Goal: Information Seeking & Learning: Learn about a topic

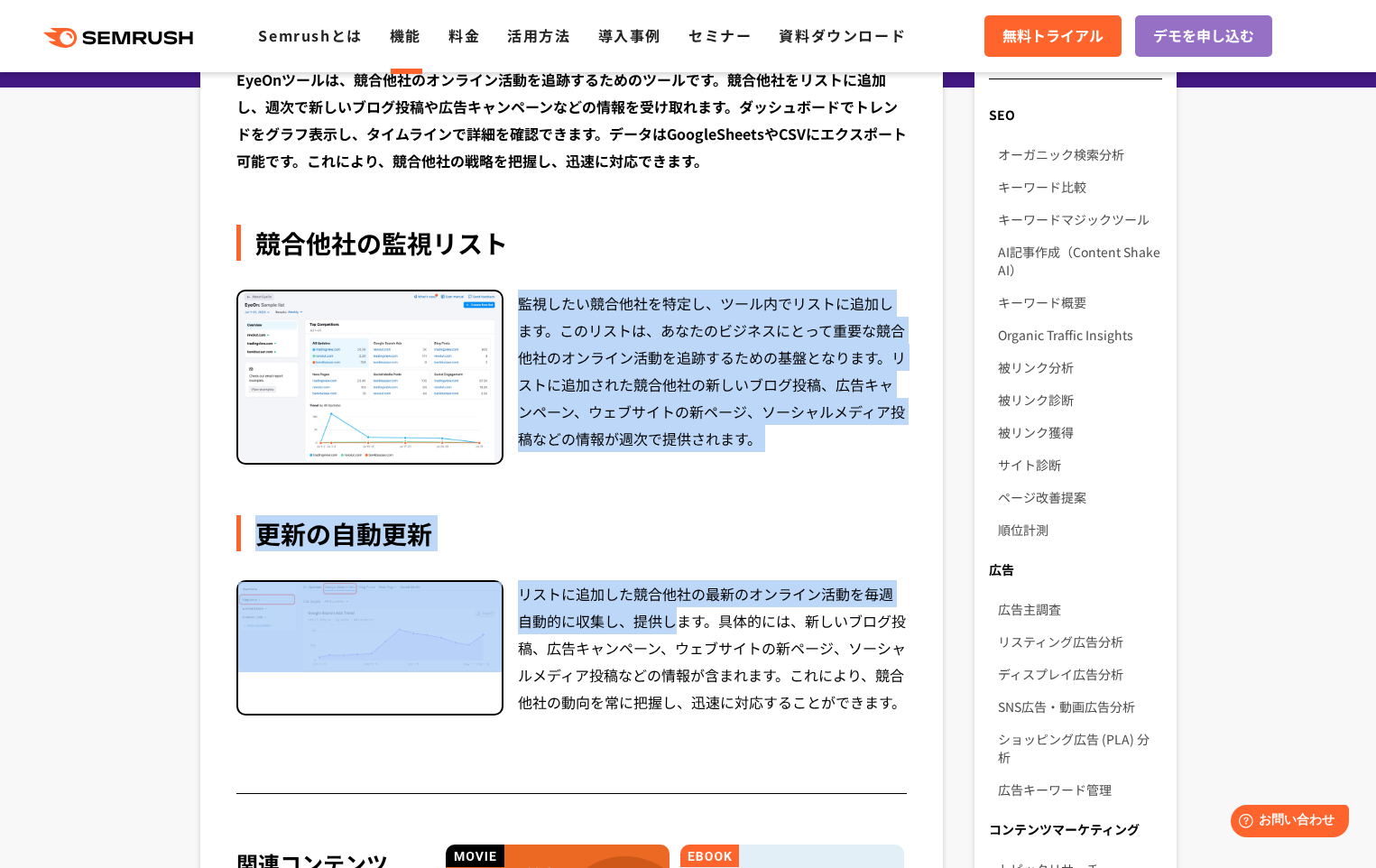
drag, startPoint x: 523, startPoint y: 304, endPoint x: 682, endPoint y: 624, distance: 357.3
click at [682, 624] on div "EyeOnツールは、競合他社のオンライン活動を追跡するためのツールです。競合他社をリストに追加し、週次で新しいブログ投稿や広告キャンペーンなどの情報を受け取れ…" at bounding box center [572, 430] width 671 height 728
click at [682, 624] on div "リストに追加した競合他社の最新のオンライン活動を毎週自動的に収集し、提供します。具体的には、新しいブログ投稿、広告キャンペーン、ウェブサイトの新ページ、ソーシ…" at bounding box center [713, 648] width 390 height 136
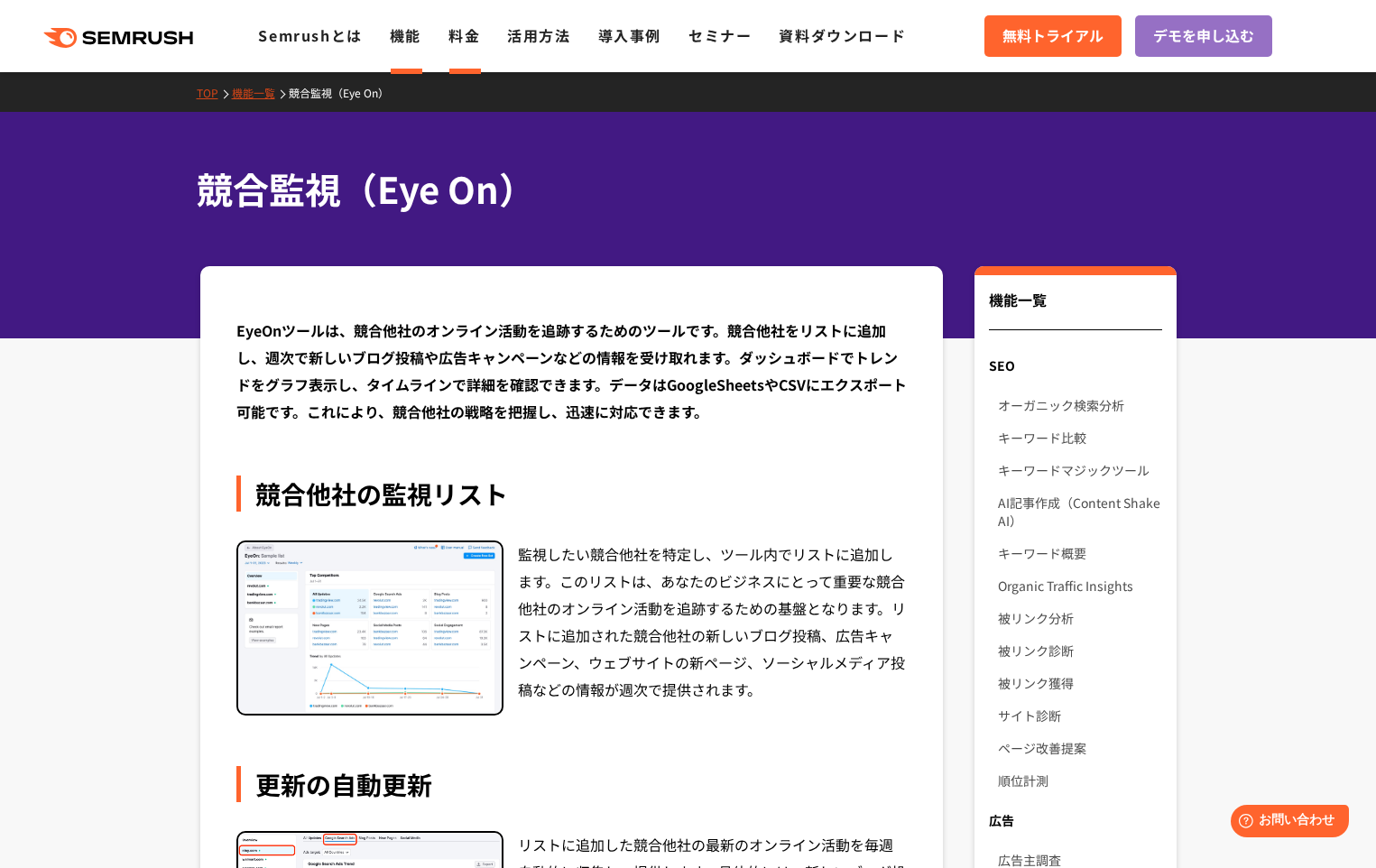
click at [473, 35] on link "料金" at bounding box center [464, 35] width 32 height 21
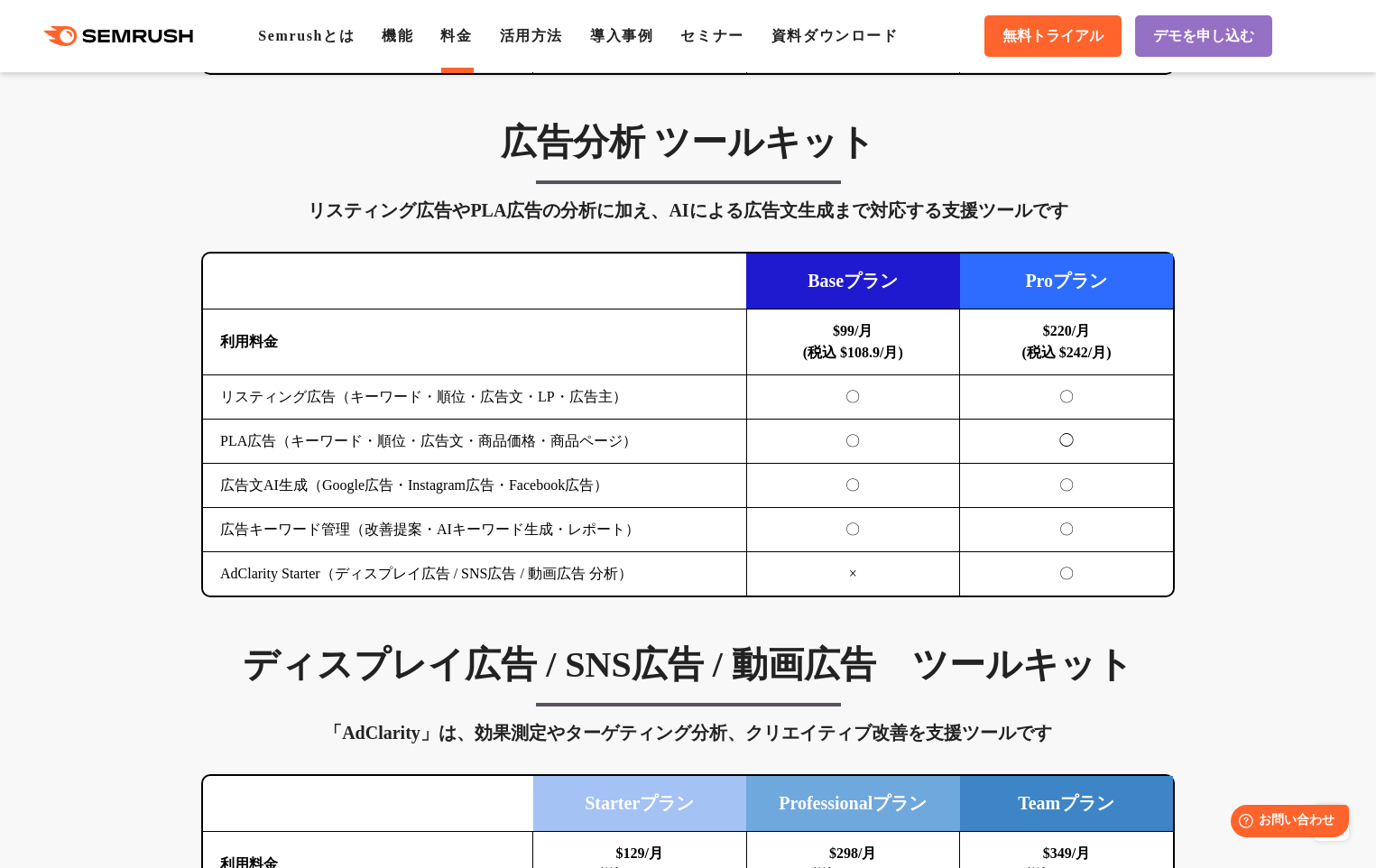
scroll to position [1866, 0]
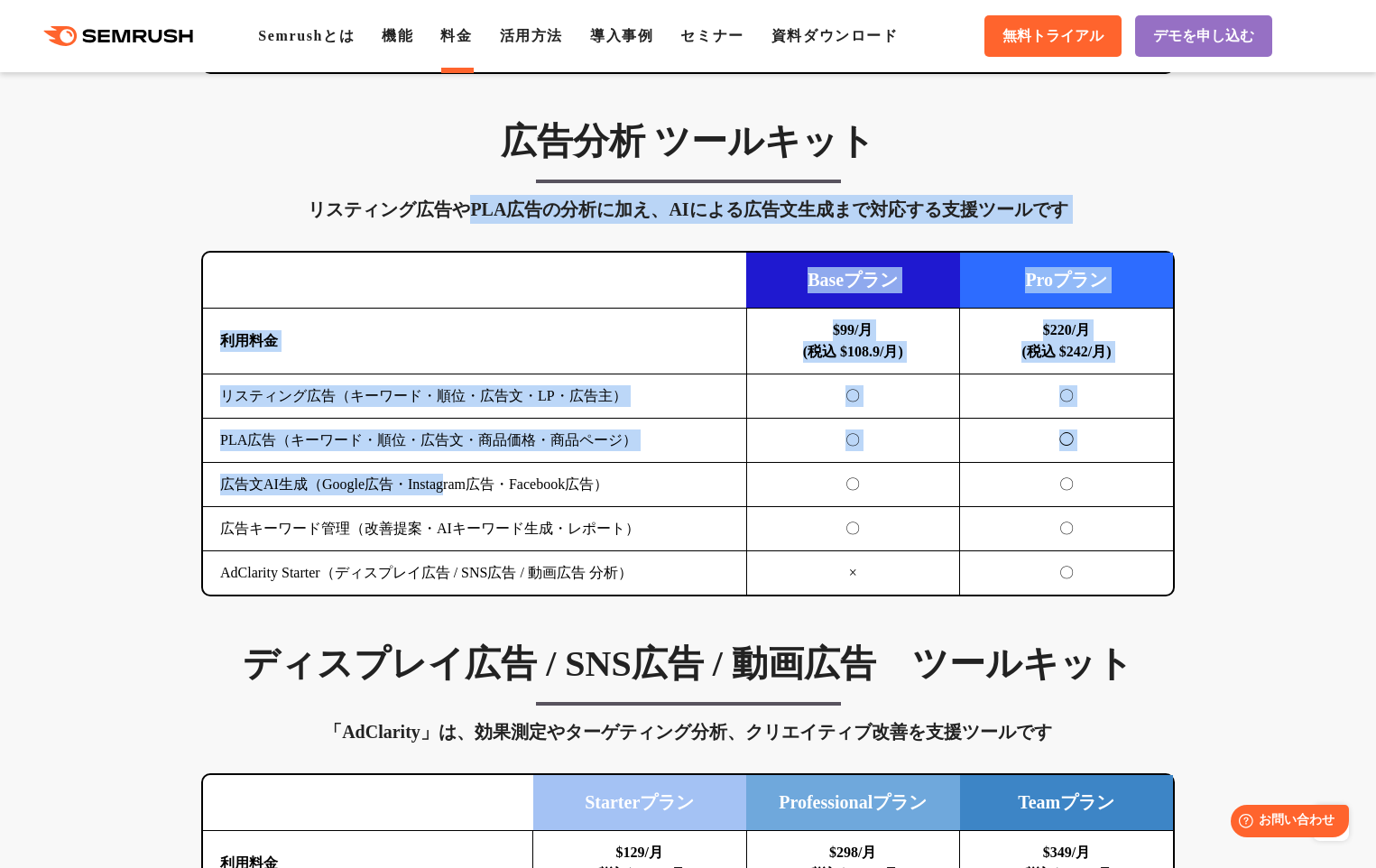
drag, startPoint x: 464, startPoint y: 208, endPoint x: 456, endPoint y: 483, distance: 275.1
click at [456, 483] on div "広告分析 ツールキット リスティング広告やPLA広告の分析に加え、AIによる広告文生成まで対応する支援ツールです 横にスワイプしてください Baseプラン P…" at bounding box center [688, 358] width 1009 height 477
click at [456, 483] on td "広告文AI生成（Google広告・Instagram広告・Facebook広告）" at bounding box center [474, 485] width 543 height 45
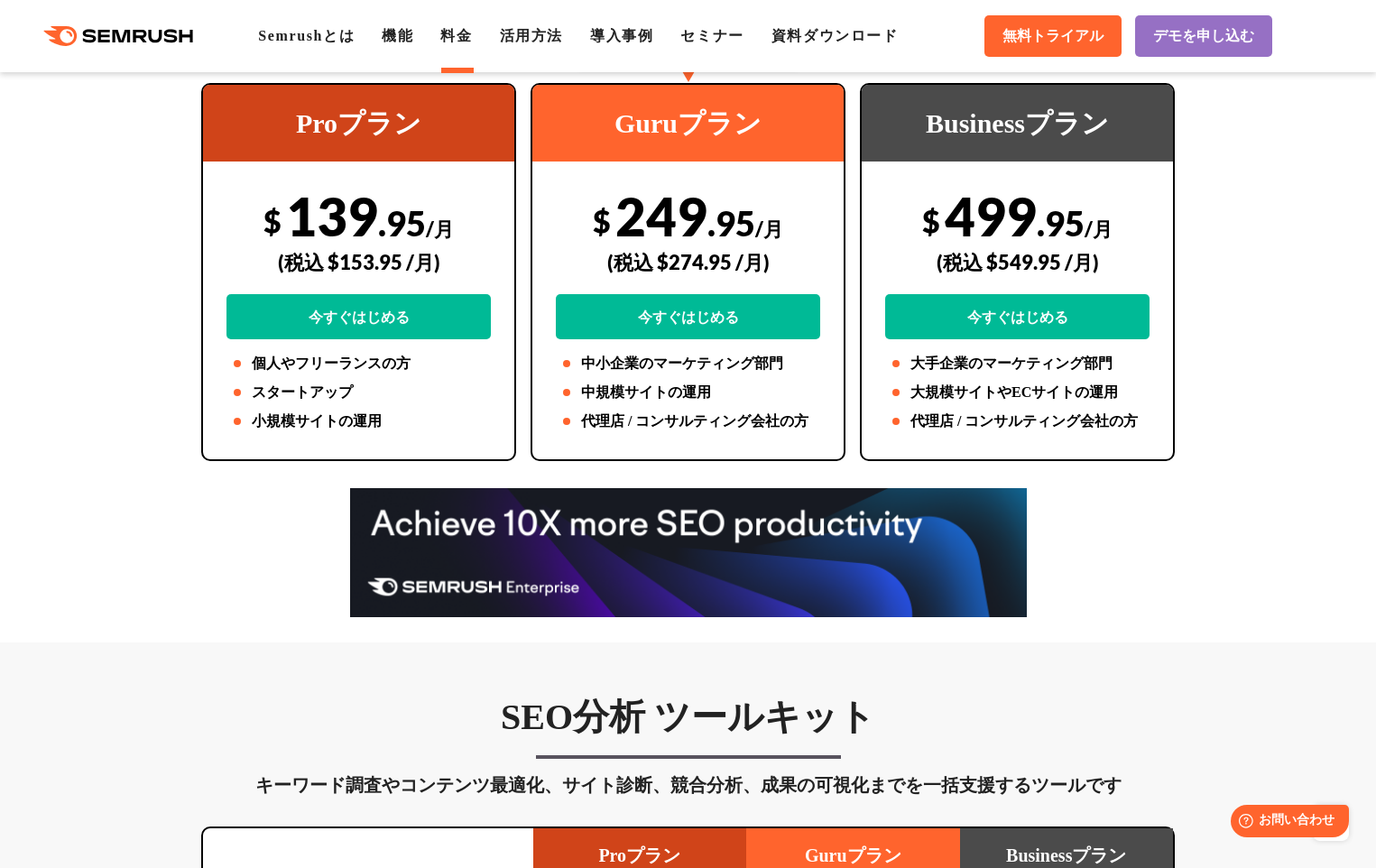
scroll to position [0, 0]
